Goal: Task Accomplishment & Management: Manage account settings

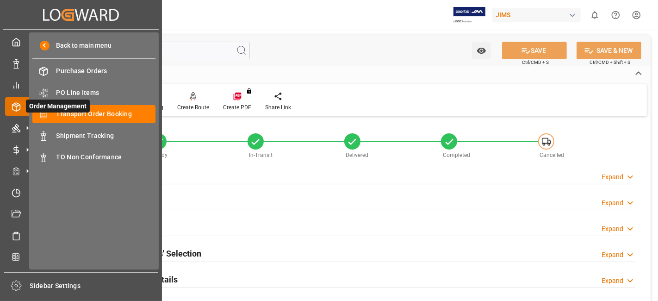
scroll to position [346, 0]
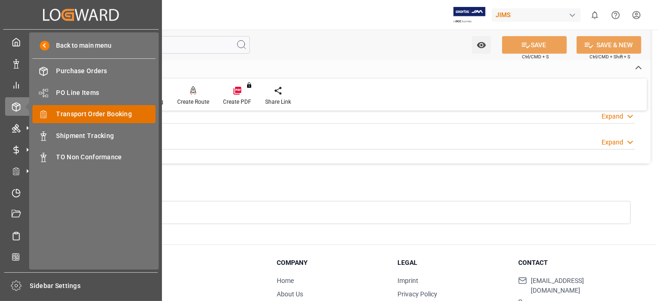
click at [105, 112] on span "Transport Order Booking" at bounding box center [105, 114] width 99 height 10
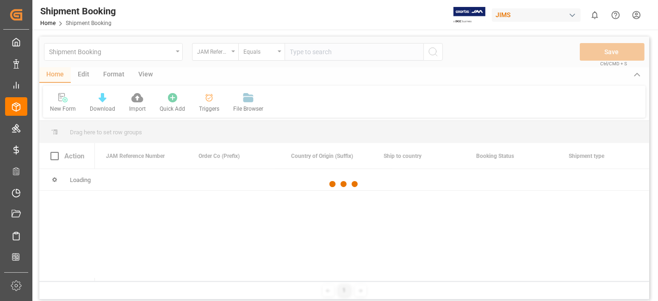
click at [311, 52] on div at bounding box center [344, 184] width 610 height 295
click at [307, 53] on div at bounding box center [344, 184] width 610 height 295
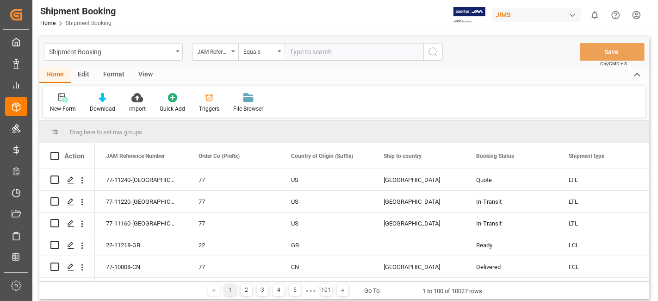
click at [307, 53] on input "text" at bounding box center [354, 52] width 139 height 18
paste input "77-10772-IT"
type input "77-10772-IT"
click at [434, 55] on icon "search button" at bounding box center [433, 51] width 11 height 11
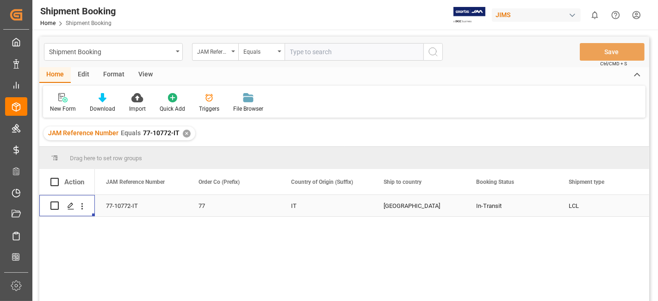
click at [67, 210] on div "Press SPACE to select this row." at bounding box center [70, 206] width 14 height 17
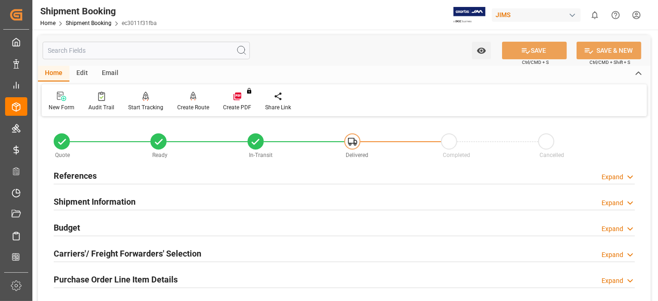
click at [116, 180] on div "References Expand" at bounding box center [344, 175] width 581 height 18
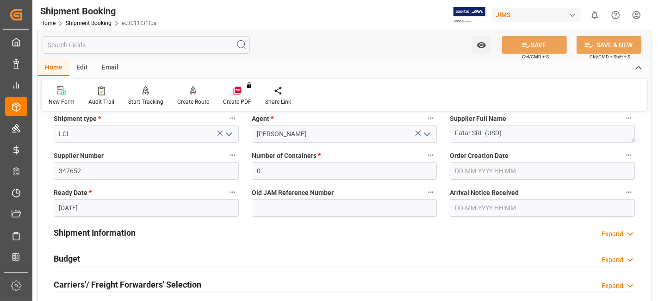
scroll to position [257, 0]
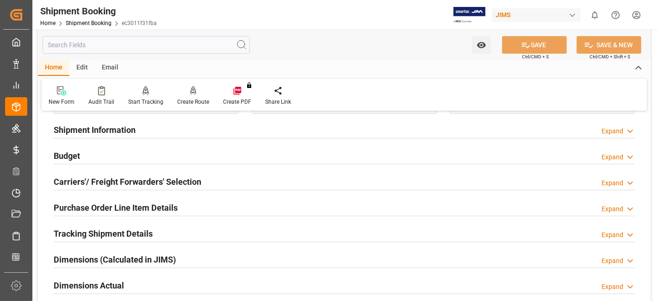
click at [106, 126] on h2 "Shipment Information" at bounding box center [95, 130] width 82 height 12
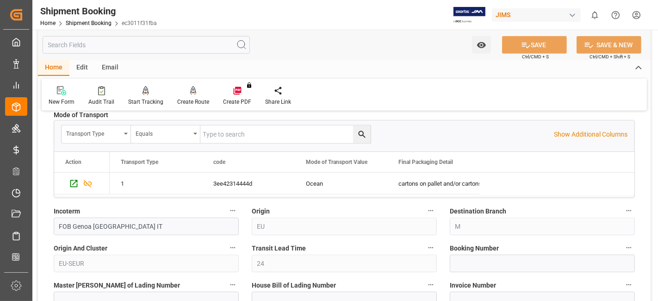
scroll to position [463, 0]
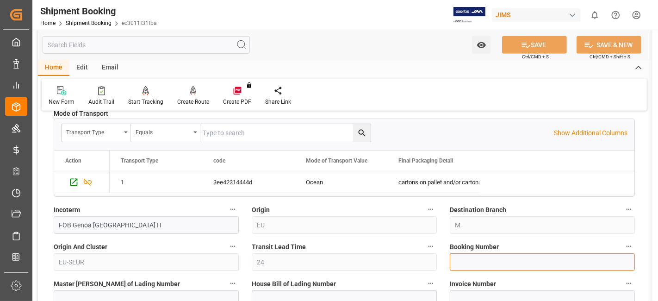
click at [466, 267] on input at bounding box center [542, 262] width 185 height 18
paste input "11404"
type input "11404"
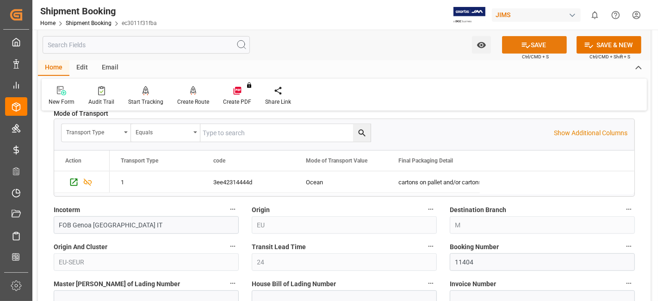
click at [521, 48] on icon at bounding box center [526, 45] width 10 height 10
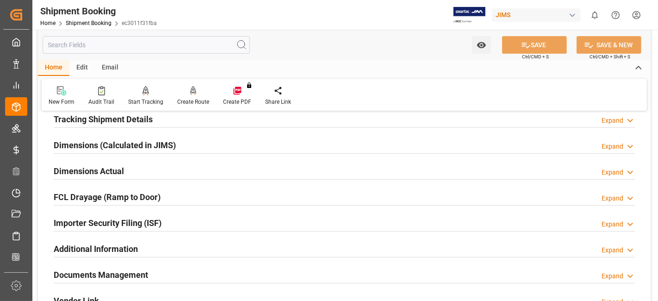
scroll to position [135, 0]
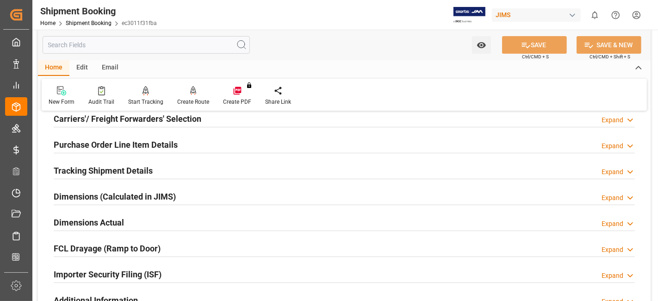
click at [111, 166] on h2 "Tracking Shipment Details" at bounding box center [103, 170] width 99 height 12
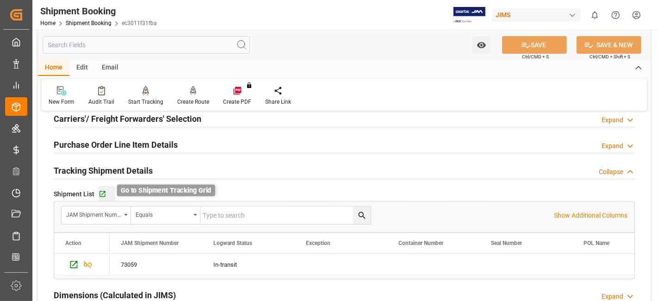
click at [99, 195] on icon "button" at bounding box center [102, 194] width 6 height 6
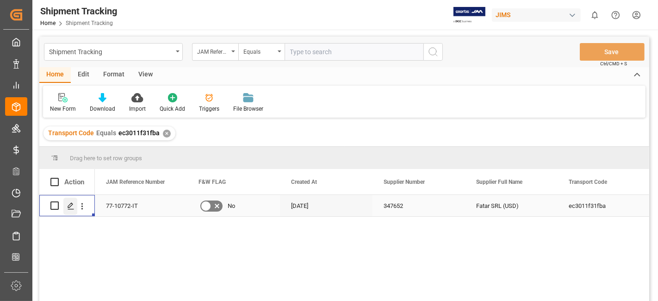
click at [74, 208] on icon "Press SPACE to select this row." at bounding box center [70, 205] width 7 height 7
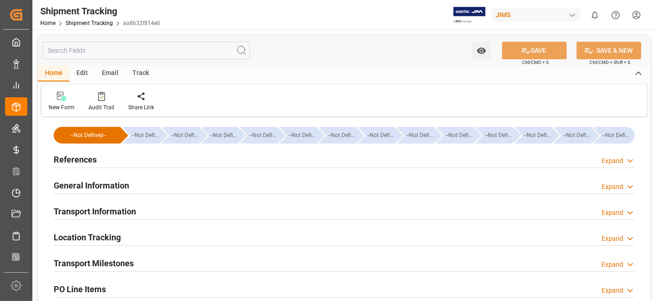
type input "[DATE] 00:00"
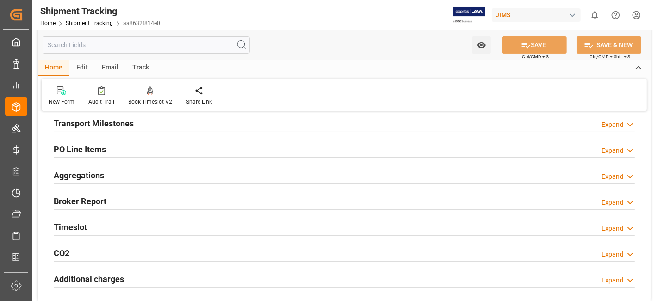
scroll to position [88, 0]
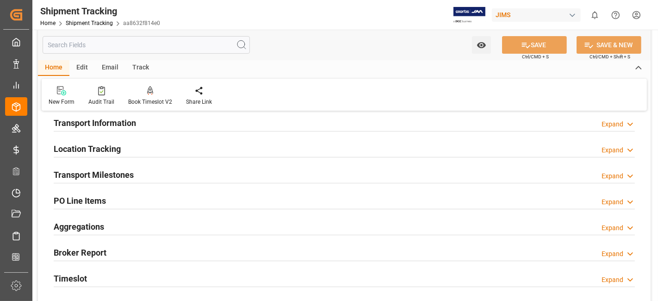
click at [171, 170] on div "Transport Milestones Expand" at bounding box center [344, 174] width 581 height 18
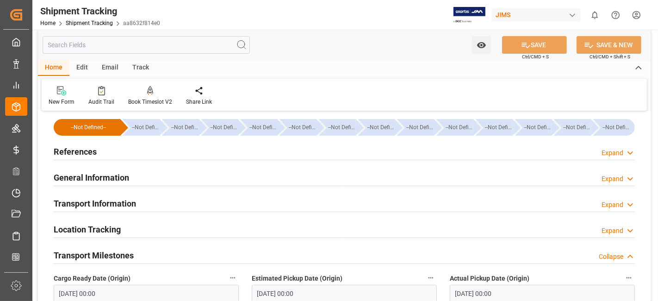
scroll to position [0, 0]
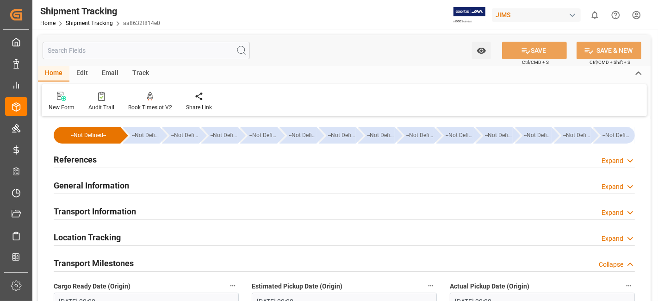
click at [170, 214] on div "Transport Information Expand" at bounding box center [344, 211] width 581 height 18
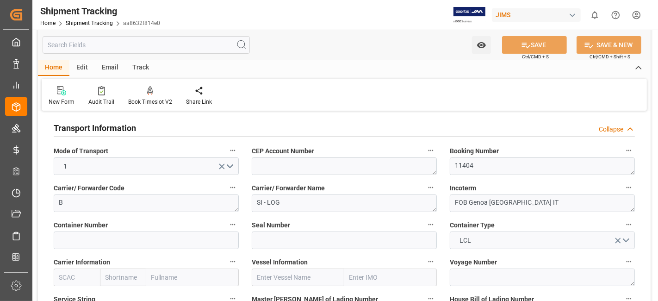
scroll to position [103, 0]
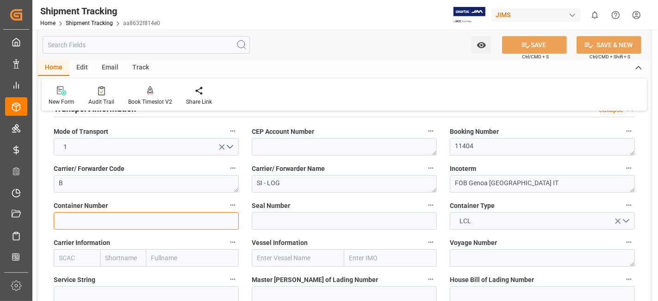
click at [56, 221] on input at bounding box center [146, 221] width 185 height 18
paste input "MSMU_620592/0"
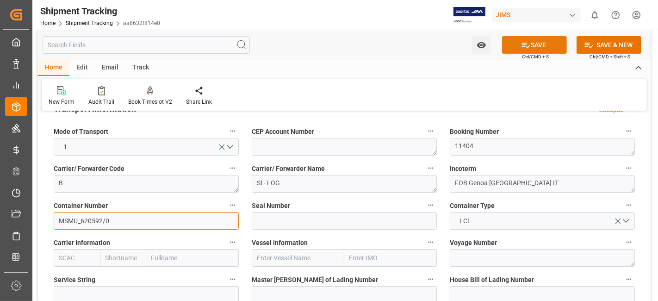
type input "MSMU_620592/0"
click at [538, 48] on button "SAVE" at bounding box center [534, 45] width 65 height 18
